Goal: Task Accomplishment & Management: Manage account settings

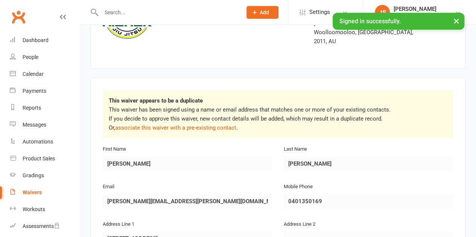
scroll to position [113, 0]
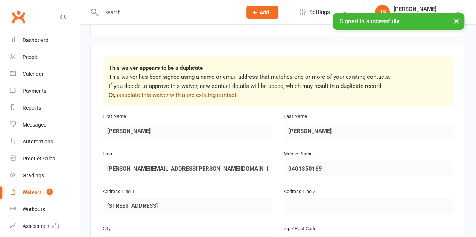
click at [201, 92] on link "associate this waiver with a pre-existing contact" at bounding box center [175, 95] width 121 height 7
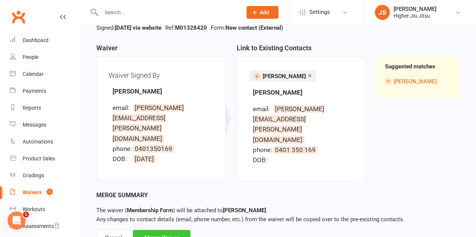
click at [150, 230] on div "Merge Waiver" at bounding box center [162, 238] width 58 height 16
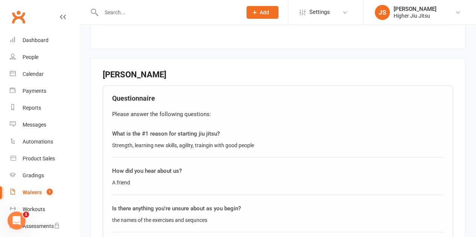
scroll to position [526, 0]
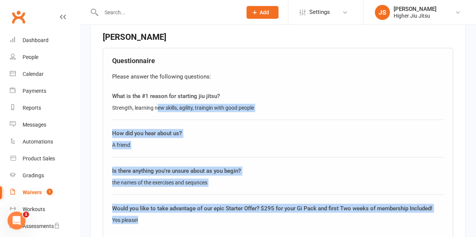
drag, startPoint x: 168, startPoint y: 149, endPoint x: 158, endPoint y: 84, distance: 65.5
click at [158, 84] on div "Questionnaire Please answer the following questions: What is the #1 reason for …" at bounding box center [278, 145] width 350 height 195
click at [158, 92] on div "What is the #1 reason for starting jiu jitsu? Strength, learning new skills, ag…" at bounding box center [277, 106] width 331 height 28
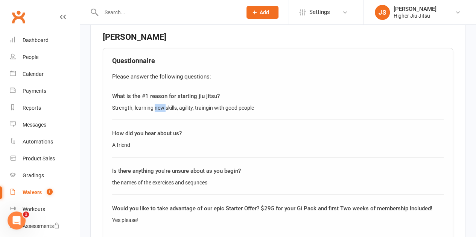
click at [158, 92] on div "What is the #1 reason for starting jiu jitsu? Strength, learning new skills, ag…" at bounding box center [277, 106] width 331 height 28
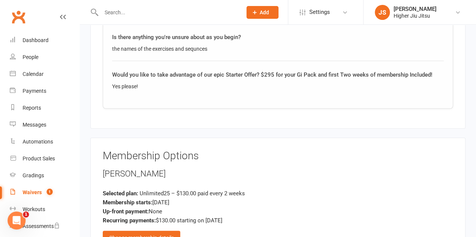
scroll to position [677, 0]
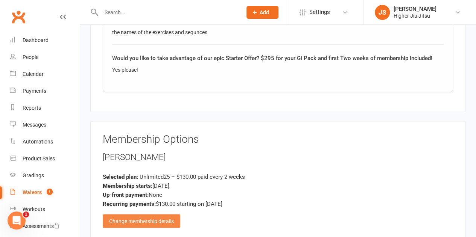
click at [168, 214] on div "Change membership details" at bounding box center [141, 221] width 77 height 14
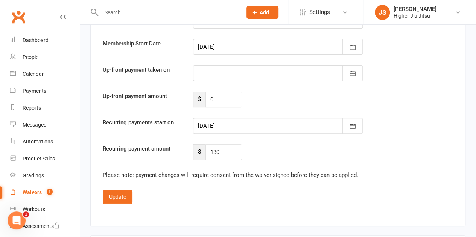
scroll to position [1504, 0]
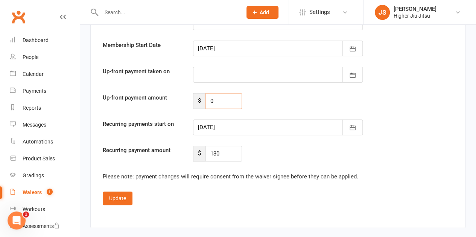
drag, startPoint x: 219, startPoint y: 81, endPoint x: 200, endPoint y: 83, distance: 18.6
click at [206, 93] on input "0" at bounding box center [223, 101] width 36 height 16
type input "295"
click at [227, 67] on div at bounding box center [278, 75] width 170 height 16
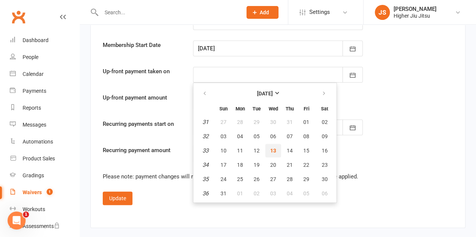
click at [271, 148] on span "13" at bounding box center [273, 151] width 6 height 6
type input "[DATE]"
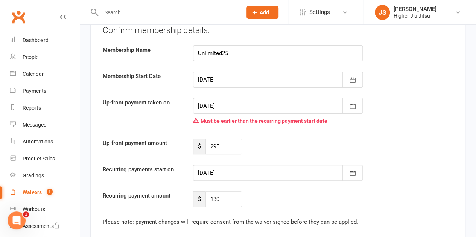
scroll to position [1466, 0]
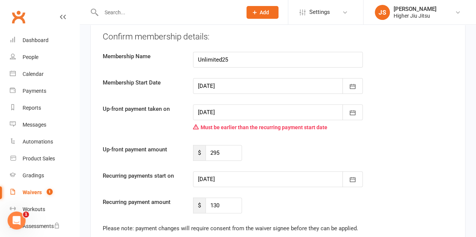
click at [224, 171] on div at bounding box center [278, 179] width 170 height 16
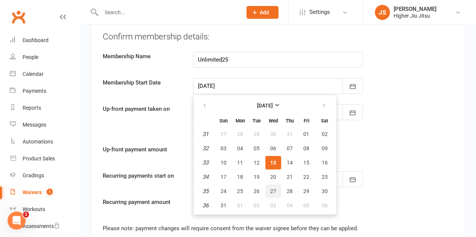
click at [269, 185] on button "27" at bounding box center [273, 192] width 16 height 14
type input "27 Aug 2025"
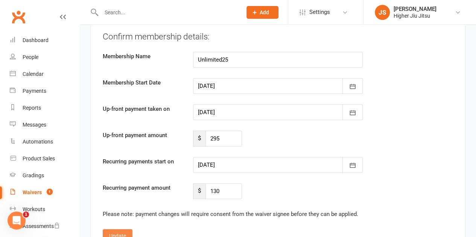
click at [120, 229] on button "Update" at bounding box center [118, 236] width 30 height 14
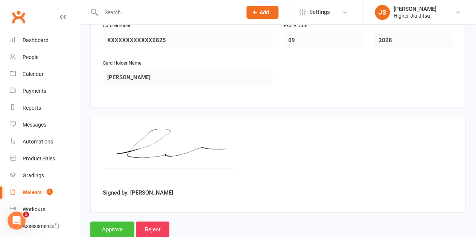
click at [113, 222] on input "Approve" at bounding box center [112, 230] width 44 height 16
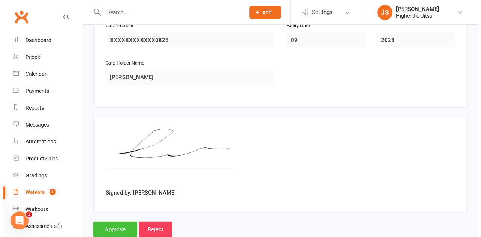
scroll to position [984, 0]
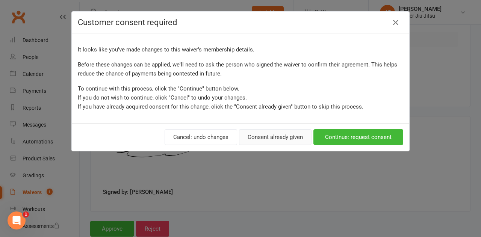
click at [267, 138] on button "Consent already given" at bounding box center [275, 137] width 73 height 16
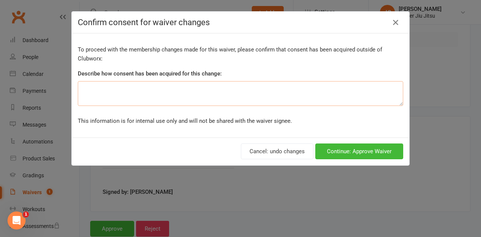
click at [151, 97] on textarea at bounding box center [241, 93] width 326 height 25
type textarea "Via waiver"
click at [378, 148] on button "Continue: Approve Waiver" at bounding box center [359, 152] width 88 height 16
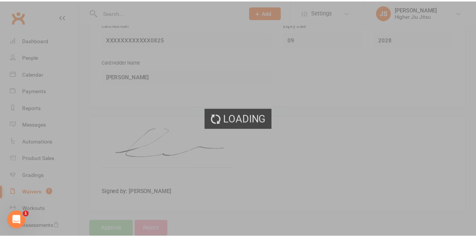
scroll to position [984, 0]
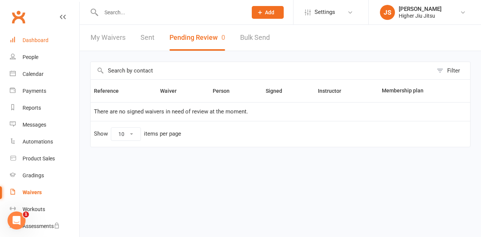
click at [55, 40] on link "Dashboard" at bounding box center [45, 40] width 70 height 17
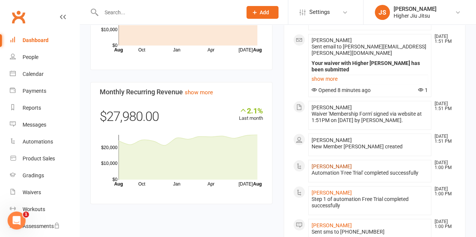
scroll to position [714, 0]
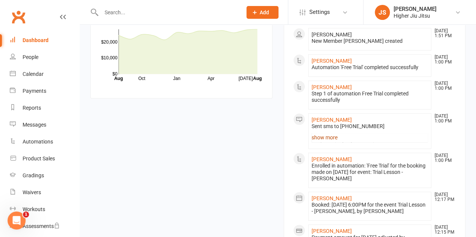
click at [328, 132] on link "show more" at bounding box center [369, 137] width 117 height 11
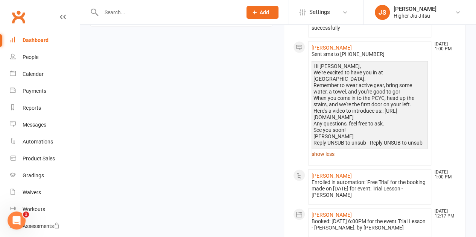
scroll to position [790, 0]
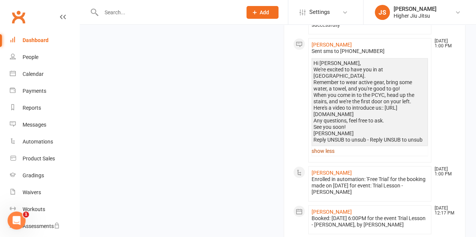
click at [321, 146] on link "show less" at bounding box center [369, 151] width 117 height 11
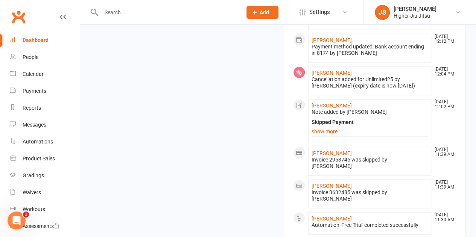
scroll to position [940, 0]
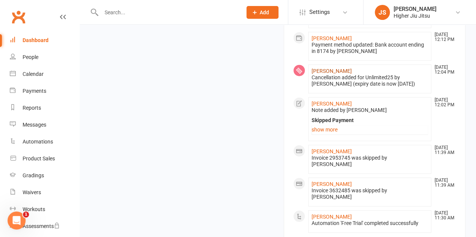
click at [335, 68] on link "[PERSON_NAME]" at bounding box center [331, 71] width 40 height 6
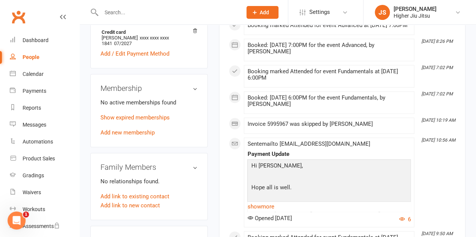
scroll to position [414, 0]
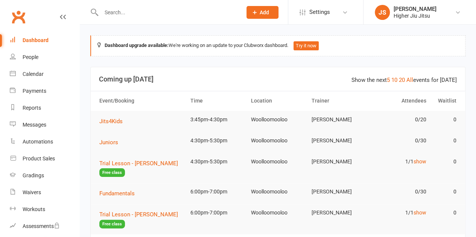
click at [147, 9] on div at bounding box center [163, 12] width 146 height 24
click at [144, 14] on input "text" at bounding box center [168, 12] width 138 height 11
click at [150, 11] on input "text" at bounding box center [168, 12] width 138 height 11
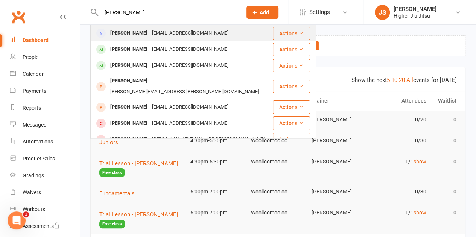
type input "[PERSON_NAME]"
click at [138, 35] on div "[PERSON_NAME]" at bounding box center [129, 33] width 42 height 11
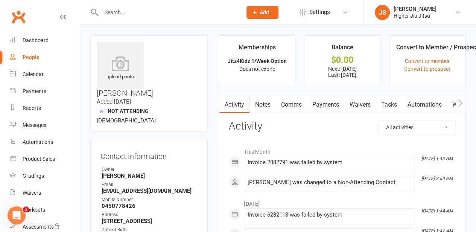
click at [279, 11] on div "Prospect Member Non-attending contact Class / event Appointment Grading event T…" at bounding box center [262, 12] width 51 height 24
click at [156, 12] on input "text" at bounding box center [168, 12] width 138 height 11
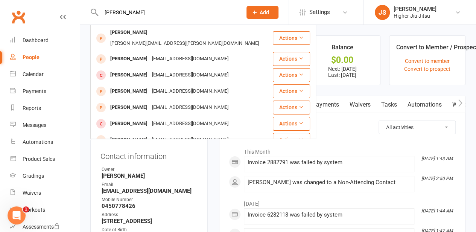
type input "[PERSON_NAME]"
click at [160, 38] on div "[PERSON_NAME][EMAIL_ADDRESS][PERSON_NAME][DOMAIN_NAME]" at bounding box center [184, 43] width 153 height 11
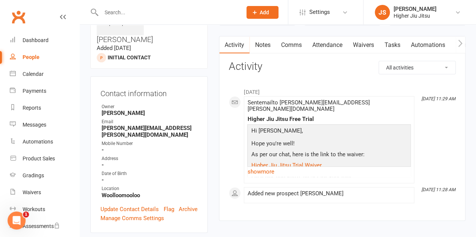
scroll to position [38, 0]
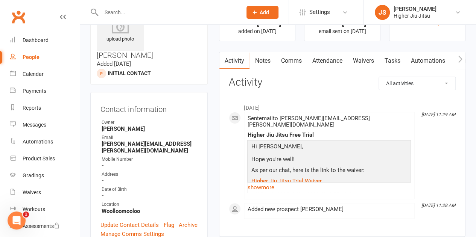
click at [289, 62] on link "Comms" at bounding box center [290, 60] width 31 height 17
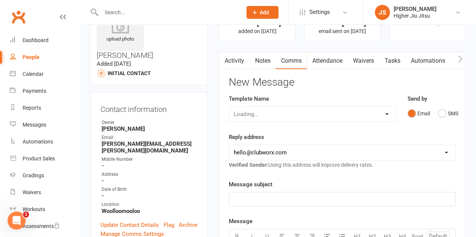
click at [293, 115] on div "Loading..." at bounding box center [312, 114] width 167 height 16
click at [293, 115] on select "Select Template [Email] Let's Reconnect! [Email] Still Interested? [Email] Stil…" at bounding box center [312, 114] width 166 height 15
select select "21"
click at [229, 107] on select "Select Template [Email] Let's Reconnect! [Email] Still Interested? [Email] Stil…" at bounding box center [312, 114] width 166 height 15
click at [288, 149] on select "[EMAIL_ADDRESS][DOMAIN_NAME] [PERSON_NAME][EMAIL_ADDRESS][DOMAIN_NAME] [PERSON_…" at bounding box center [342, 152] width 226 height 15
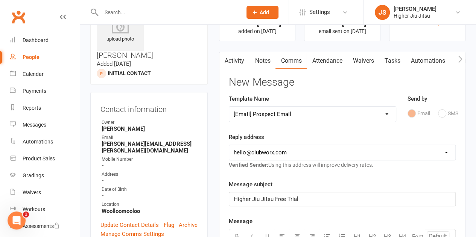
select select "1"
click at [229, 145] on select "[EMAIL_ADDRESS][DOMAIN_NAME] [PERSON_NAME][EMAIL_ADDRESS][DOMAIN_NAME] [PERSON_…" at bounding box center [342, 152] width 226 height 15
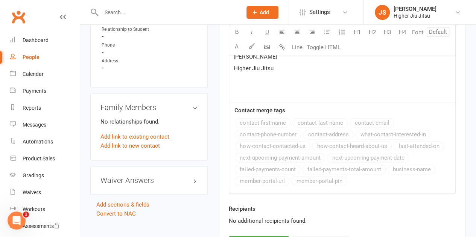
scroll to position [546, 0]
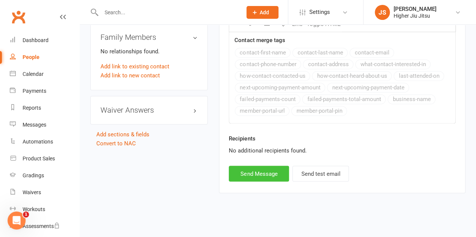
click at [268, 176] on button "Send Message" at bounding box center [259, 174] width 60 height 16
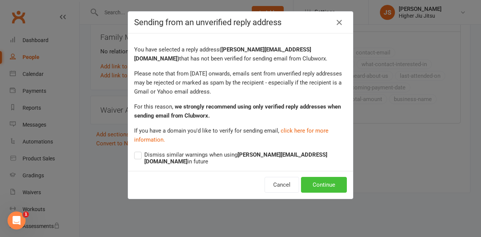
click at [320, 181] on button "Continue" at bounding box center [324, 185] width 46 height 16
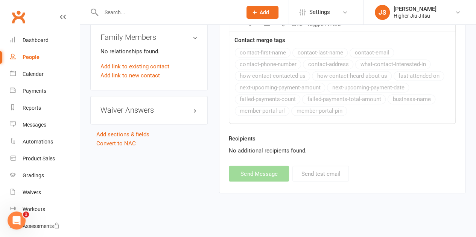
select select
select select "0"
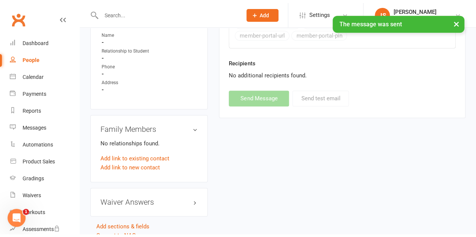
scroll to position [451, 0]
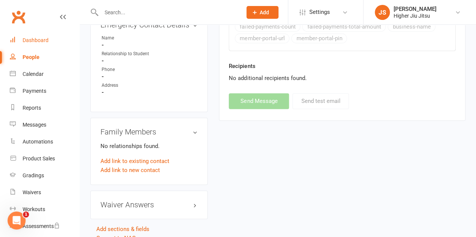
click at [37, 38] on div "Dashboard" at bounding box center [36, 40] width 26 height 6
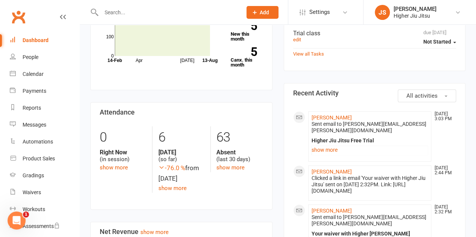
scroll to position [338, 0]
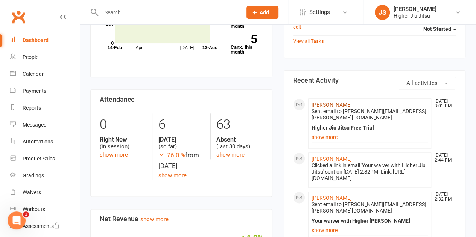
click at [336, 105] on link "[PERSON_NAME]" at bounding box center [331, 105] width 40 height 6
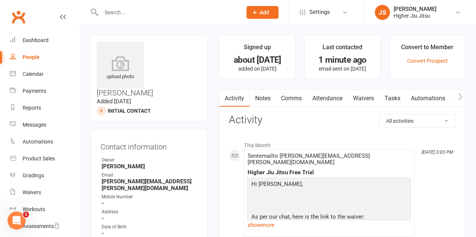
click at [393, 101] on link "Tasks" at bounding box center [392, 98] width 26 height 17
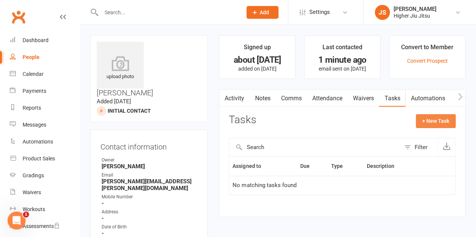
click at [447, 121] on button "+ New Task" at bounding box center [435, 121] width 40 height 14
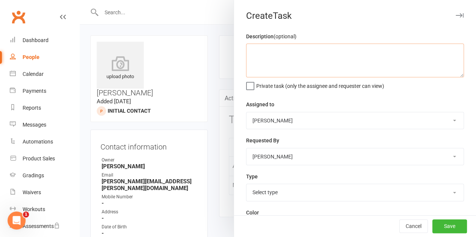
click at [279, 58] on textarea at bounding box center [355, 61] width 218 height 34
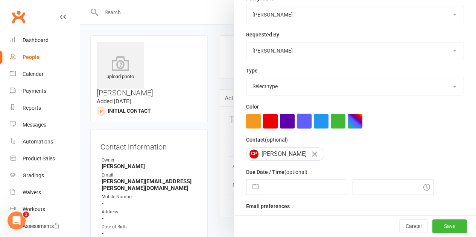
scroll to position [113, 0]
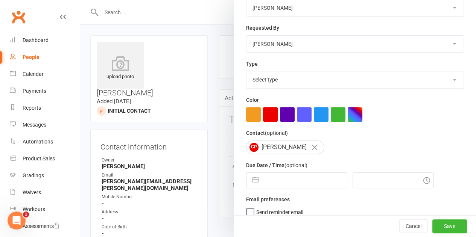
type textarea "intro and trial"
click at [292, 75] on select "Select type Birthday E-mail Follow up Meeting Phone call Private class To do Tr…" at bounding box center [354, 79] width 217 height 17
select select "28165"
click at [246, 71] on select "Select type Birthday E-mail Follow up Meeting Phone call Private class To do Tr…" at bounding box center [354, 79] width 217 height 17
click at [299, 179] on input "text" at bounding box center [304, 180] width 85 height 15
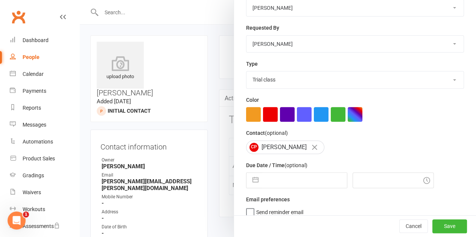
select select "6"
select select "2025"
select select "7"
select select "2025"
select select "8"
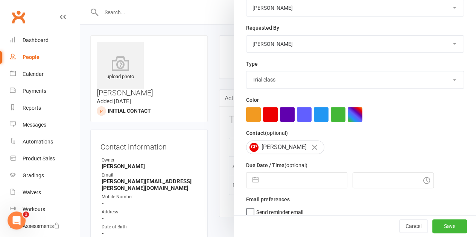
select select "2025"
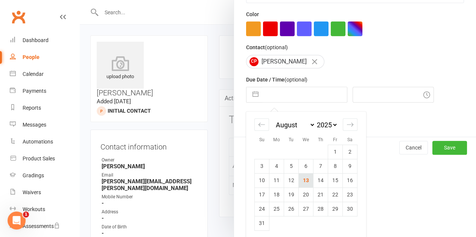
click at [303, 177] on td "13" at bounding box center [306, 180] width 15 height 14
type input "[DATE]"
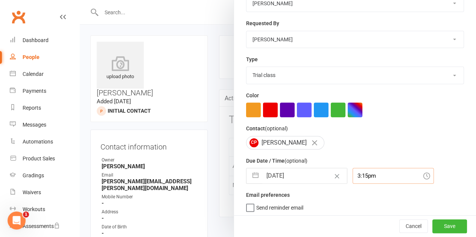
click at [355, 171] on div "3:15pm" at bounding box center [392, 176] width 81 height 16
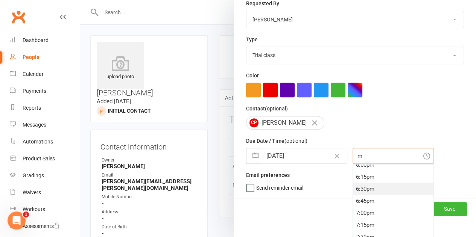
scroll to position [835, 0]
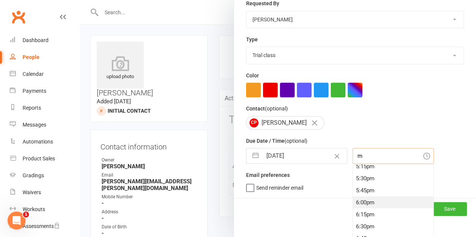
click at [367, 201] on div "6:00pm" at bounding box center [393, 202] width 80 height 12
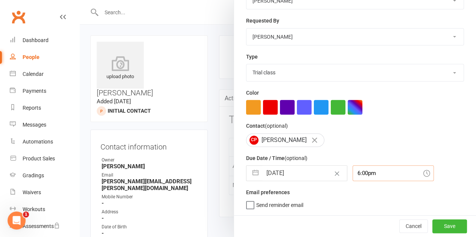
scroll to position [117, 0]
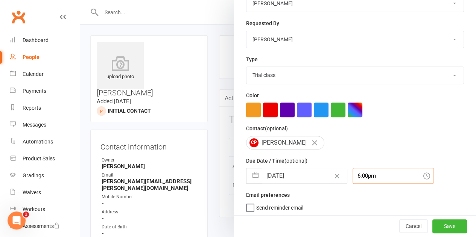
type input "6:00pm"
drag, startPoint x: 280, startPoint y: 206, endPoint x: 331, endPoint y: 218, distance: 52.2
click at [280, 207] on span "Send reminder email" at bounding box center [279, 206] width 47 height 9
click at [280, 202] on input "Send reminder email" at bounding box center [274, 202] width 57 height 0
click at [432, 227] on button "Save" at bounding box center [449, 227] width 35 height 14
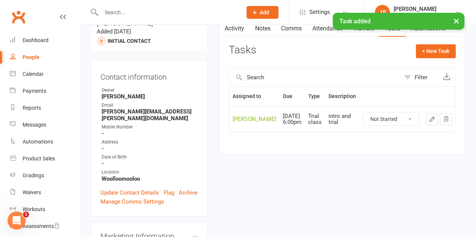
scroll to position [188, 0]
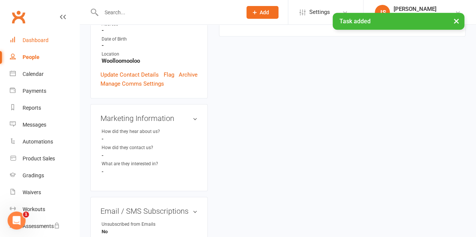
click at [47, 42] on div "Dashboard" at bounding box center [36, 40] width 26 height 6
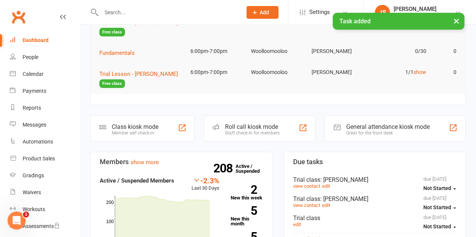
scroll to position [38, 0]
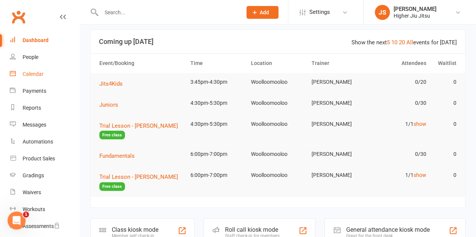
click at [38, 76] on div "Calendar" at bounding box center [33, 74] width 21 height 6
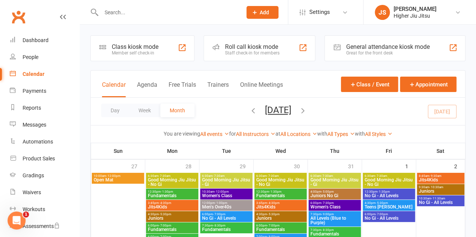
click at [250, 47] on div "Roll call kiosk mode" at bounding box center [252, 46] width 55 height 7
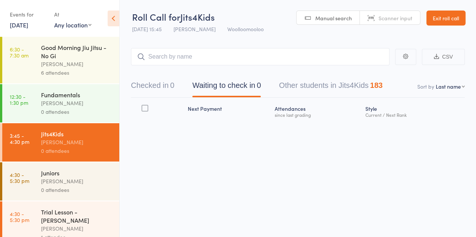
click at [49, 109] on div "0 attendees" at bounding box center [77, 112] width 72 height 9
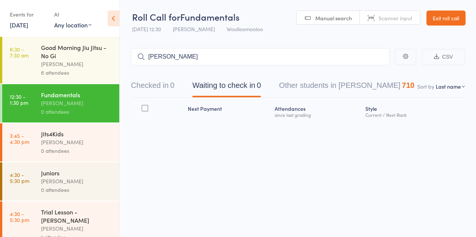
type input "ordona"
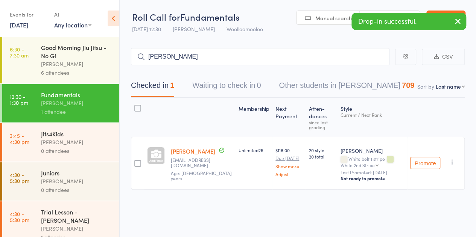
type input "matt voger"
type input "jeremiah"
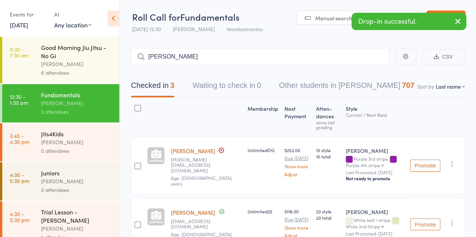
type input "adrian loz"
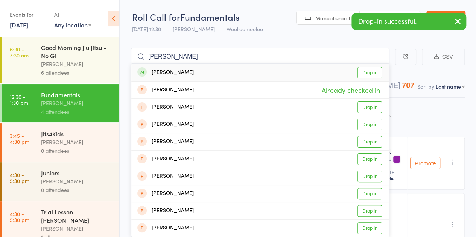
type input "adrian lozu"
click at [202, 74] on div "Adrian Lozusic Drop in" at bounding box center [260, 72] width 258 height 17
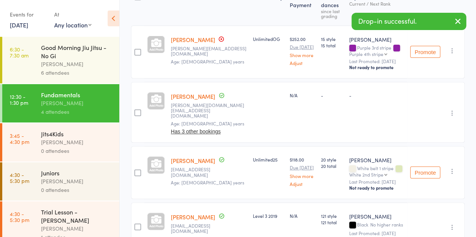
scroll to position [113, 0]
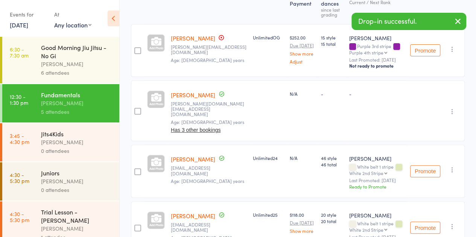
click at [452, 108] on icon "button" at bounding box center [452, 112] width 8 height 8
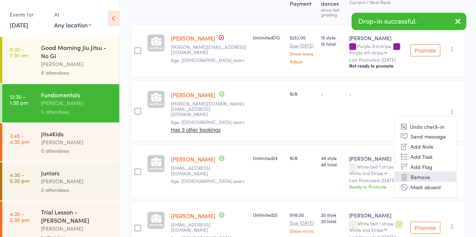
click at [424, 172] on li "Remove" at bounding box center [425, 177] width 62 height 10
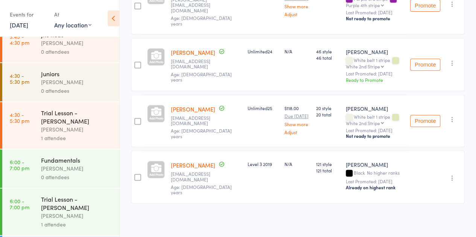
scroll to position [0, 0]
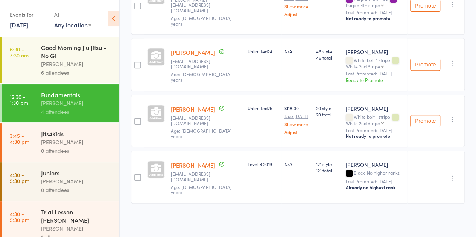
click at [72, 56] on div "Good Morning Jiu Jitsu - No Gi" at bounding box center [77, 51] width 72 height 17
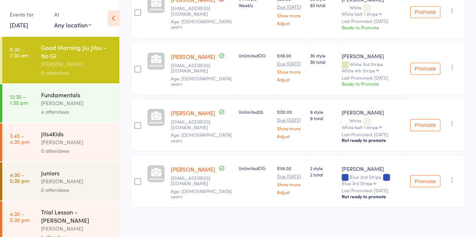
scroll to position [279, 0]
click at [197, 112] on link "Aytan Sarisoy" at bounding box center [193, 113] width 44 height 8
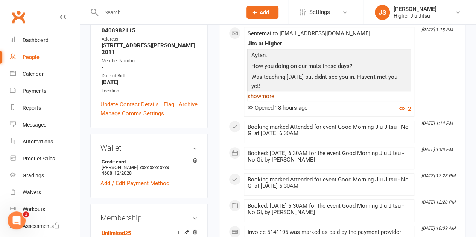
click at [270, 96] on link "show more" at bounding box center [329, 96] width 164 height 11
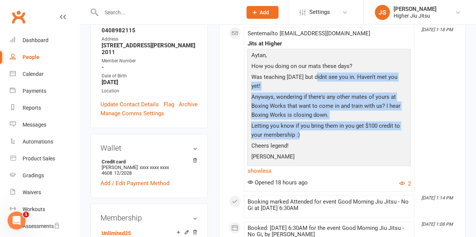
drag, startPoint x: 324, startPoint y: 126, endPoint x: 315, endPoint y: 74, distance: 53.0
click at [315, 74] on div "Aytan, How you doing on our mats these days? Was teaching today but didnt see y…" at bounding box center [329, 107] width 160 height 112
click at [315, 74] on p "Was teaching today but didnt see you in. Haven't met you yet!" at bounding box center [329, 83] width 160 height 20
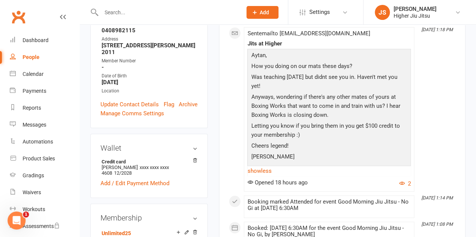
click at [319, 152] on p "[PERSON_NAME]" at bounding box center [329, 157] width 160 height 11
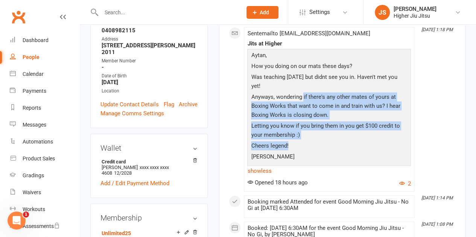
drag, startPoint x: 301, startPoint y: 82, endPoint x: 297, endPoint y: 65, distance: 17.9
click at [297, 65] on div "Aytan, How you doing on our mats these days? Was teaching today but didnt see y…" at bounding box center [329, 107] width 160 height 112
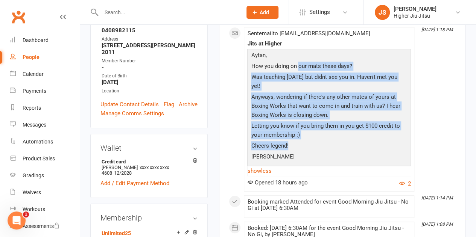
click at [297, 65] on p "How you doing on our mats these days?" at bounding box center [329, 67] width 160 height 11
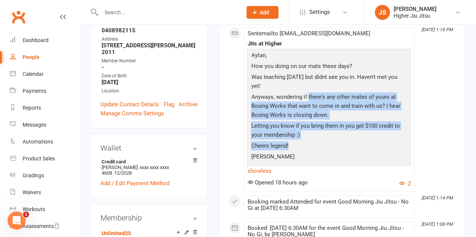
drag, startPoint x: 308, startPoint y: 136, endPoint x: 306, endPoint y: 85, distance: 51.2
click at [306, 86] on div "Aytan, How you doing on our mats these days? Was teaching today but didnt see y…" at bounding box center [329, 107] width 160 height 112
click at [306, 92] on p "Anyways, wondering if there's any other mates of yours at Boxing Works that wan…" at bounding box center [329, 106] width 160 height 29
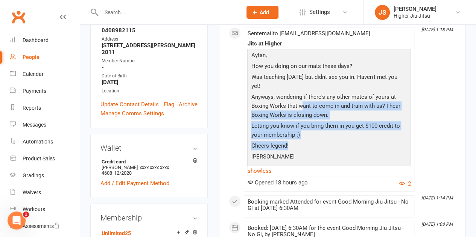
drag, startPoint x: 306, startPoint y: 135, endPoint x: 299, endPoint y: 77, distance: 58.0
click at [299, 80] on div "Aytan, How you doing on our mats these days? Was teaching today but didnt see y…" at bounding box center [329, 107] width 160 height 112
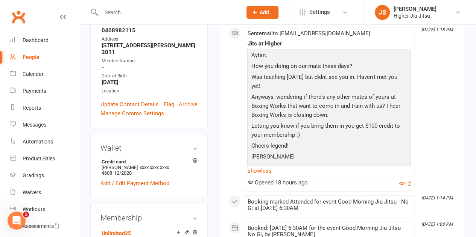
click at [298, 75] on p "Was teaching today but didnt see you in. Haven't met you yet!" at bounding box center [329, 83] width 160 height 20
